Goal: Book appointment/travel/reservation

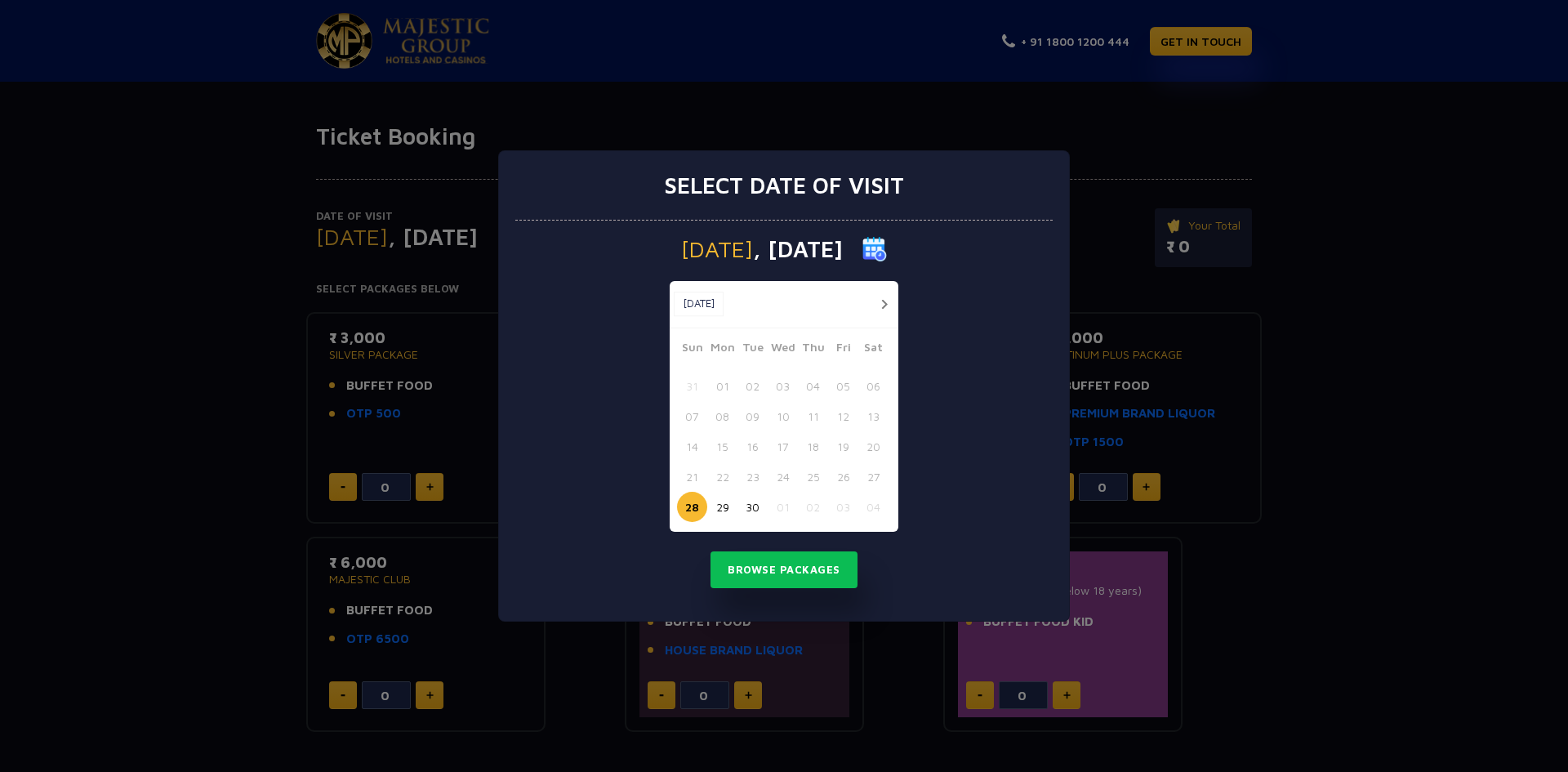
click at [880, 298] on button "button" at bounding box center [885, 304] width 21 height 21
click at [820, 382] on button "02" at bounding box center [813, 386] width 30 height 30
click at [822, 565] on button "Browse Packages" at bounding box center [784, 571] width 147 height 38
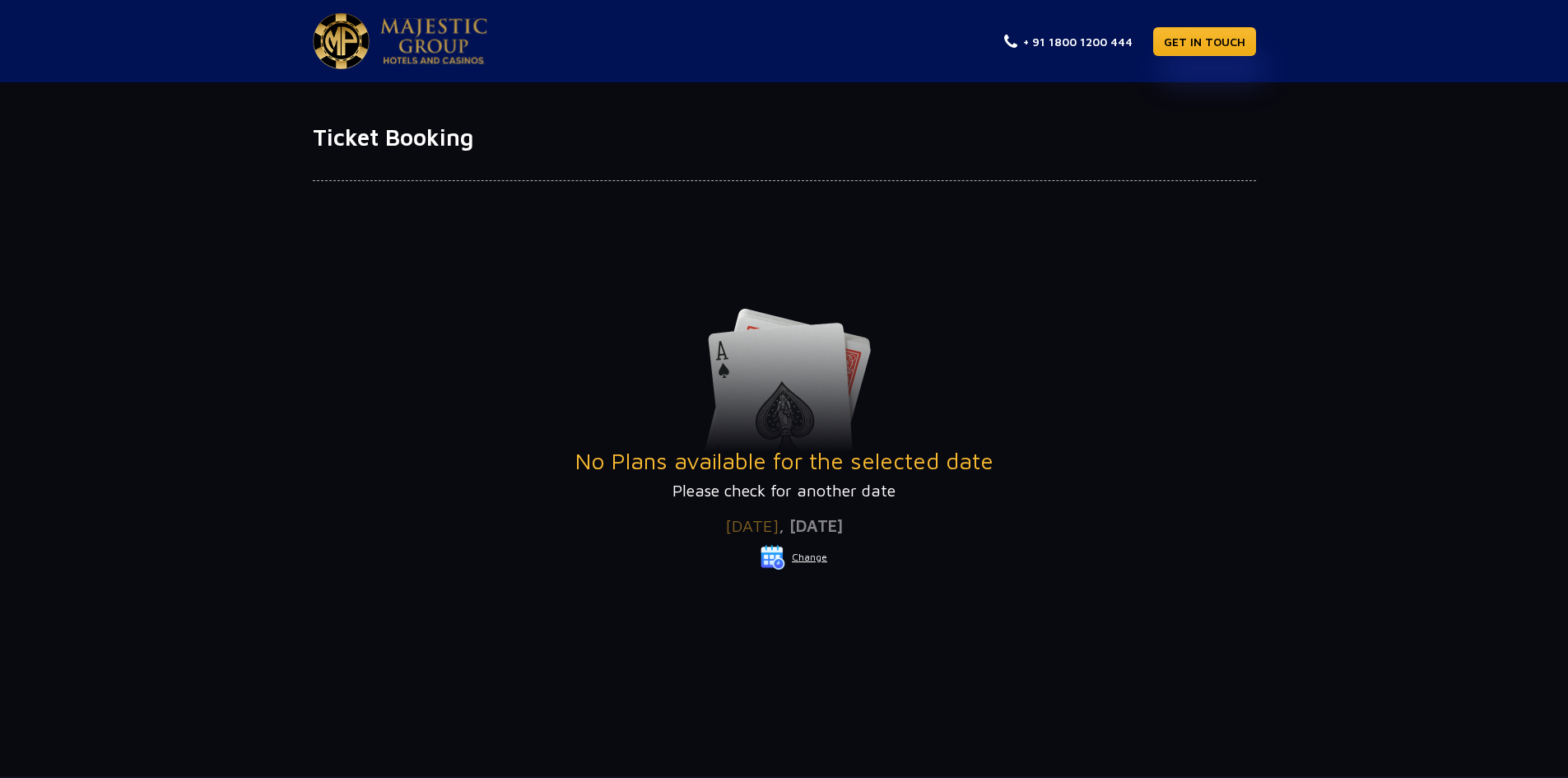
click at [813, 560] on button "Change" at bounding box center [794, 558] width 68 height 27
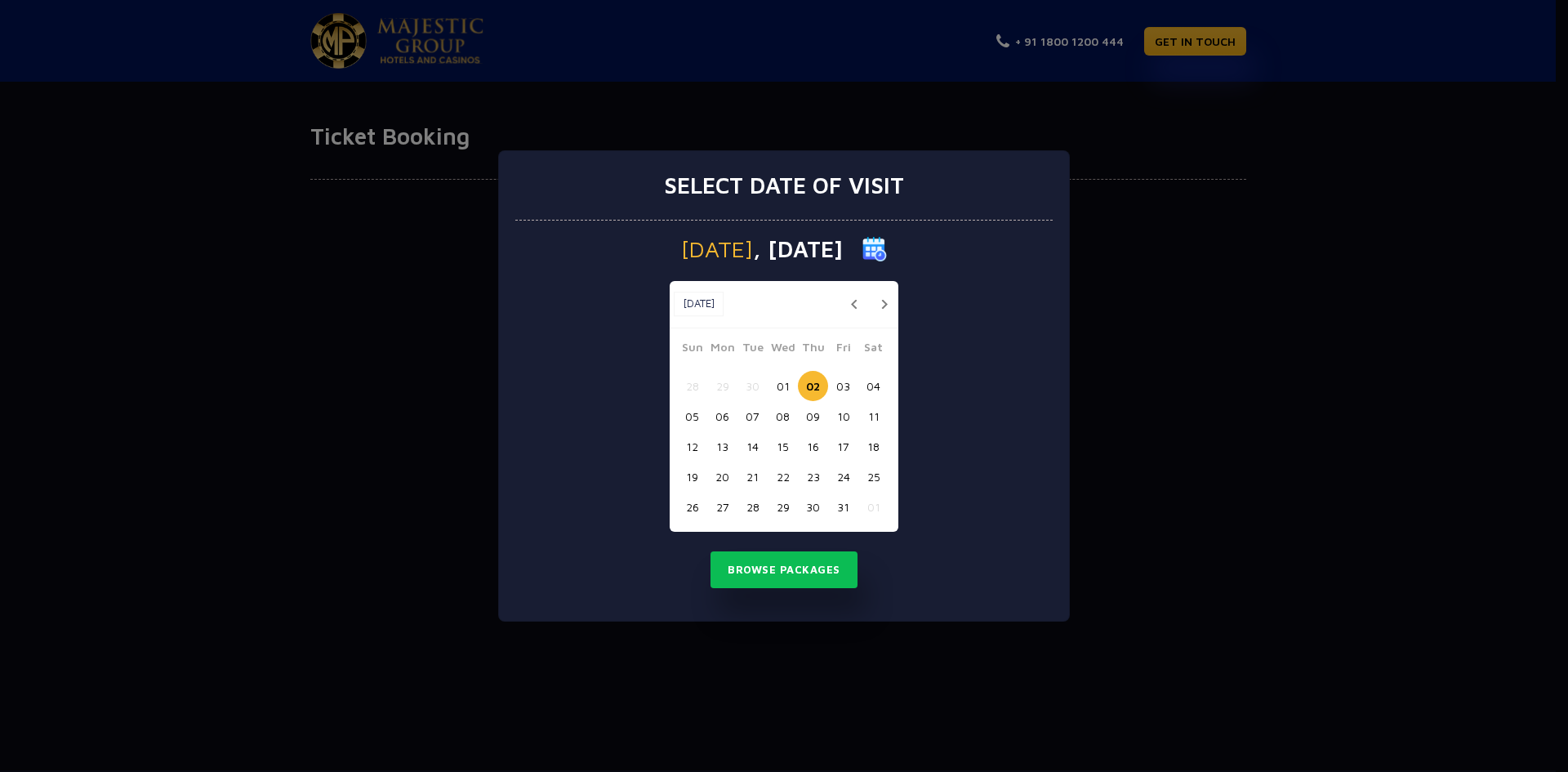
click at [837, 380] on button "03" at bounding box center [843, 386] width 30 height 30
click at [783, 555] on button "Browse Packages" at bounding box center [784, 571] width 147 height 38
